Goal: Information Seeking & Learning: Learn about a topic

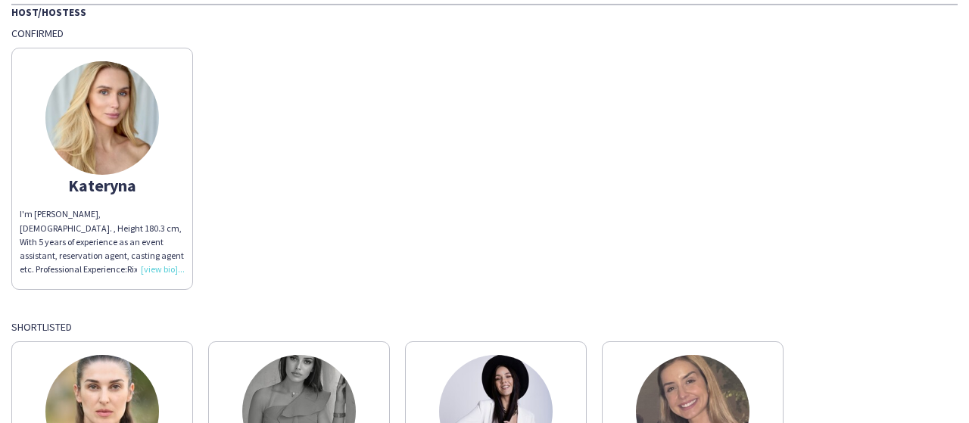
scroll to position [347, 0]
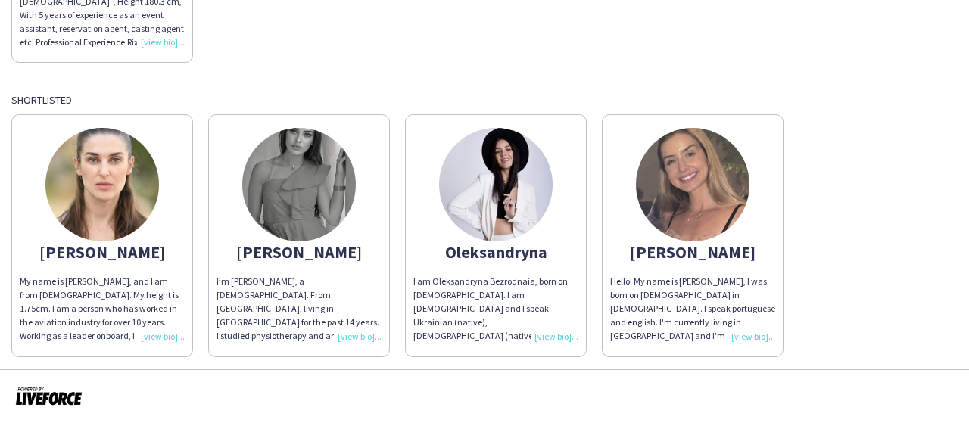
drag, startPoint x: 397, startPoint y: 382, endPoint x: 314, endPoint y: 382, distance: 83.3
click at [314, 382] on div at bounding box center [484, 397] width 969 height 56
click at [345, 336] on div "I’m [PERSON_NAME], a [DEMOGRAPHIC_DATA]. From [GEOGRAPHIC_DATA], living in [GEO…" at bounding box center [299, 309] width 165 height 69
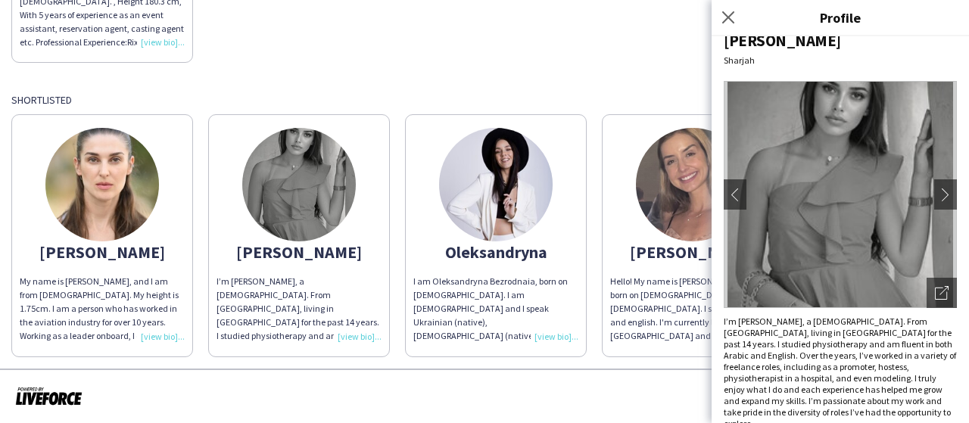
scroll to position [24, 0]
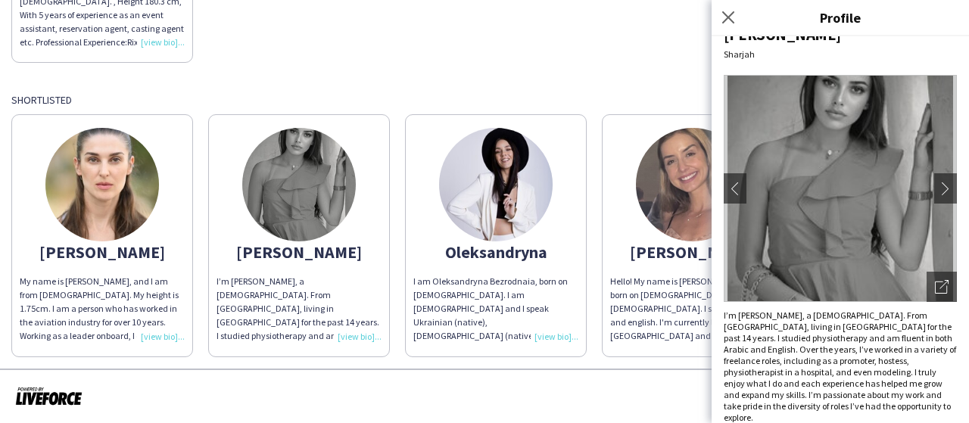
click at [648, 411] on div at bounding box center [484, 397] width 969 height 56
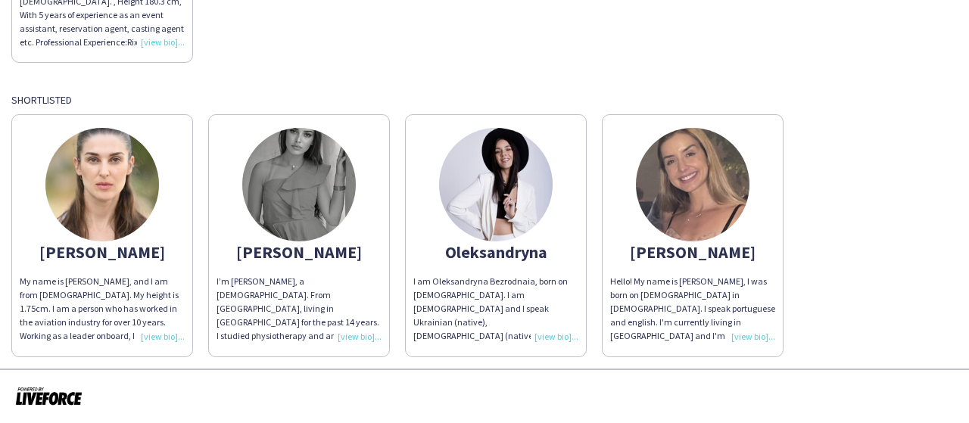
click at [365, 332] on div "I’m [PERSON_NAME], a [DEMOGRAPHIC_DATA]. From [GEOGRAPHIC_DATA], living in [GEO…" at bounding box center [299, 309] width 165 height 69
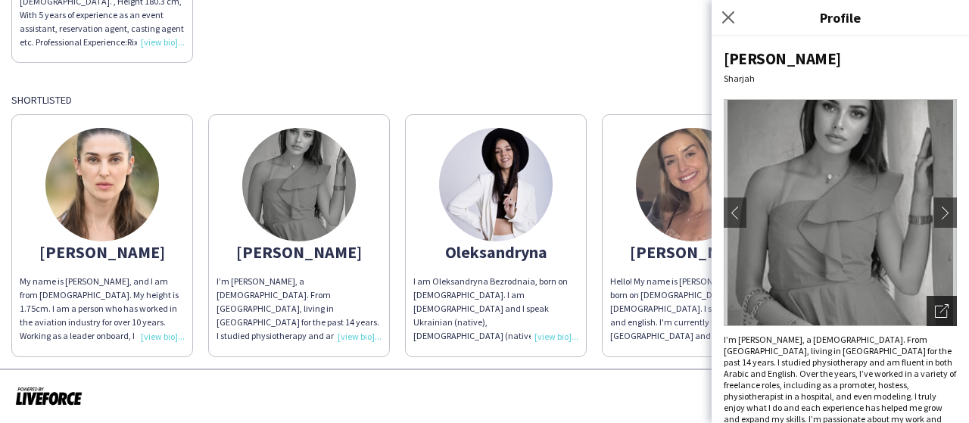
click at [938, 307] on div "Open photos pop-in" at bounding box center [942, 311] width 30 height 30
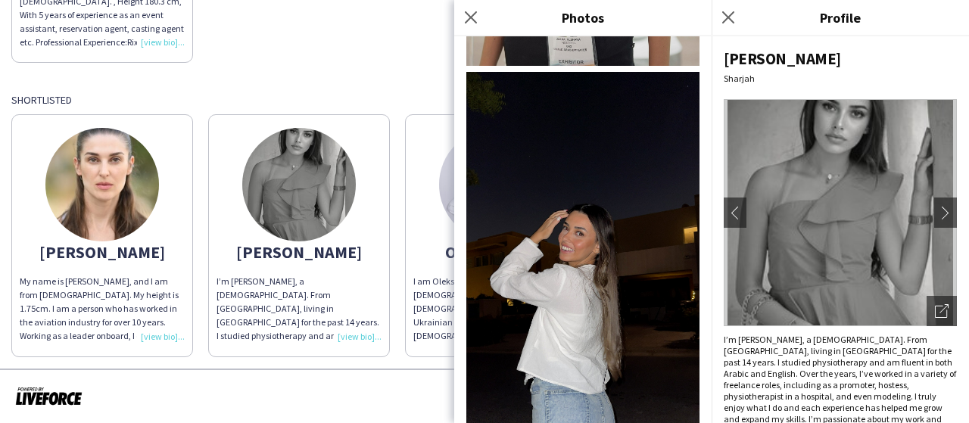
scroll to position [1235, 0]
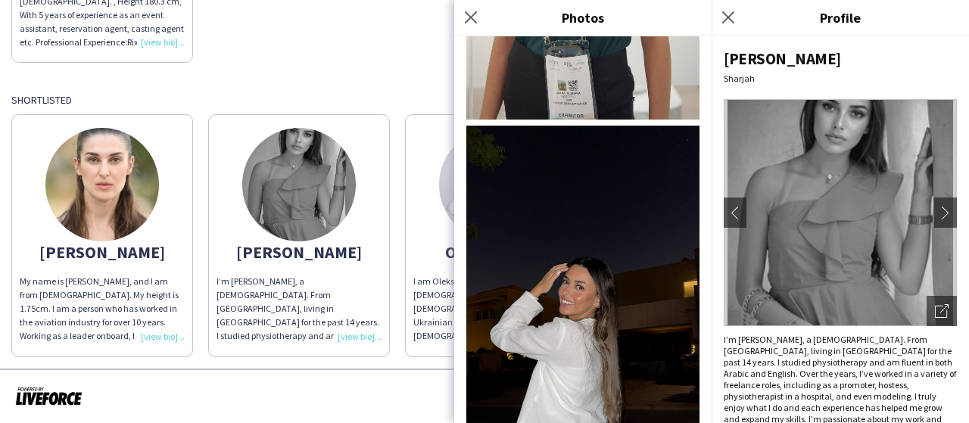
click at [364, 82] on div "Host/Hostess Confirmed [PERSON_NAME]'m [PERSON_NAME], [DEMOGRAPHIC_DATA]. , Hei…" at bounding box center [484, 67] width 947 height 580
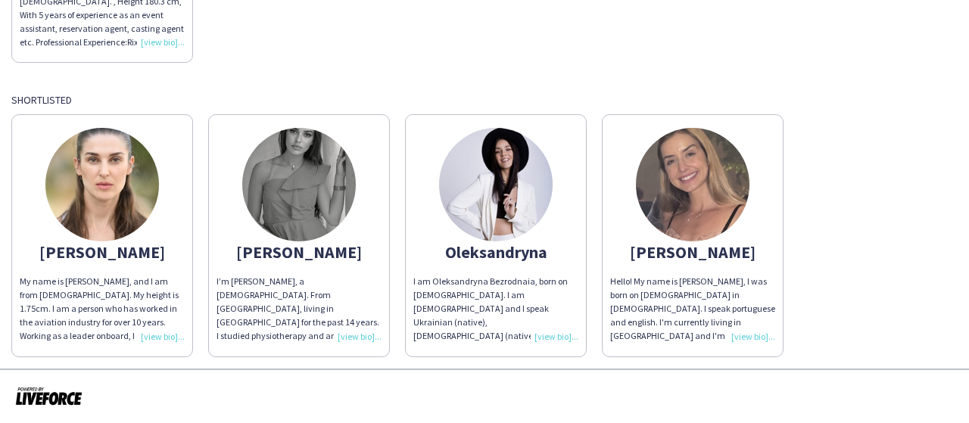
click at [515, 75] on div "Host/Hostess Confirmed [PERSON_NAME]'m [PERSON_NAME], [DEMOGRAPHIC_DATA]. , Hei…" at bounding box center [484, 67] width 947 height 580
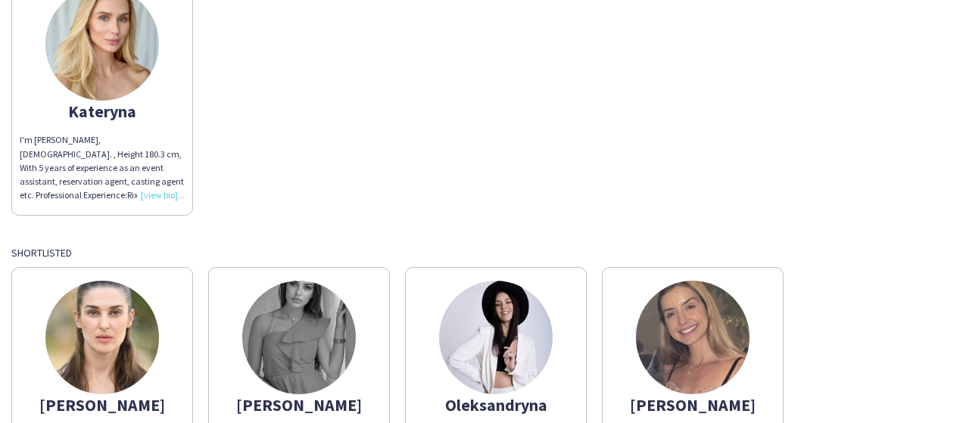
scroll to position [271, 0]
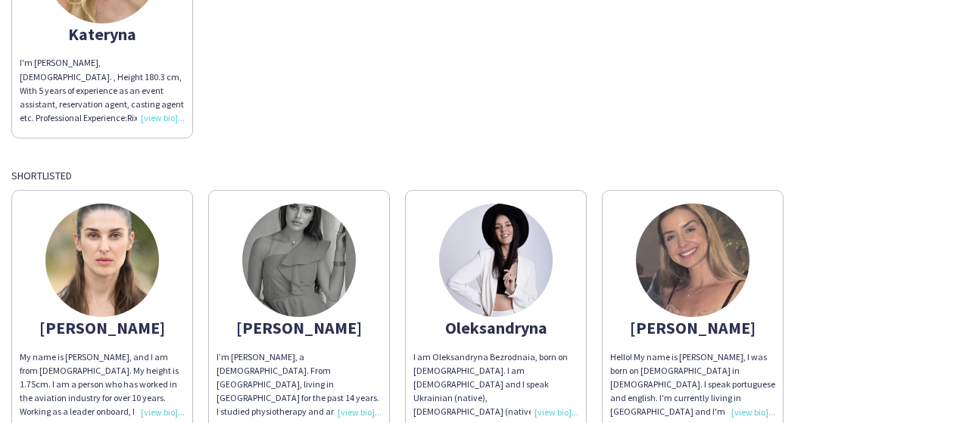
click at [627, 101] on div "[PERSON_NAME] I'm [PERSON_NAME], [DEMOGRAPHIC_DATA]. , Height 180.3 cm, With 5 …" at bounding box center [484, 14] width 947 height 250
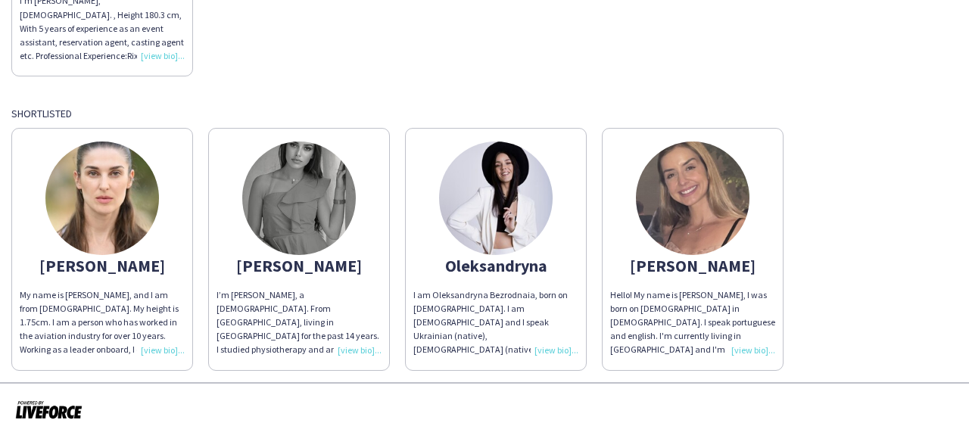
scroll to position [347, 0]
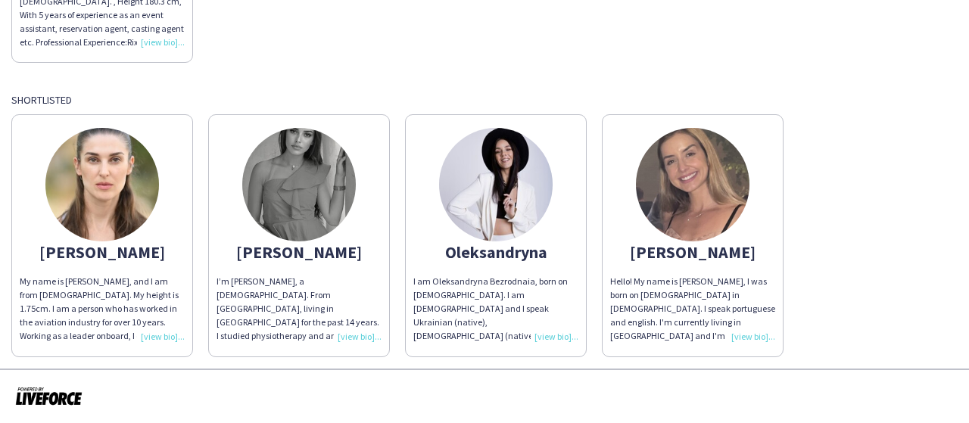
drag, startPoint x: 904, startPoint y: 224, endPoint x: 905, endPoint y: 232, distance: 7.7
click at [905, 232] on div "[PERSON_NAME] My name is [PERSON_NAME], and I am from [DEMOGRAPHIC_DATA]. My he…" at bounding box center [484, 232] width 947 height 250
click at [848, 206] on div "[PERSON_NAME] My name is [PERSON_NAME], and I am from [DEMOGRAPHIC_DATA]. My he…" at bounding box center [484, 232] width 947 height 250
drag, startPoint x: 556, startPoint y: 48, endPoint x: 403, endPoint y: 56, distance: 153.2
